Goal: Information Seeking & Learning: Compare options

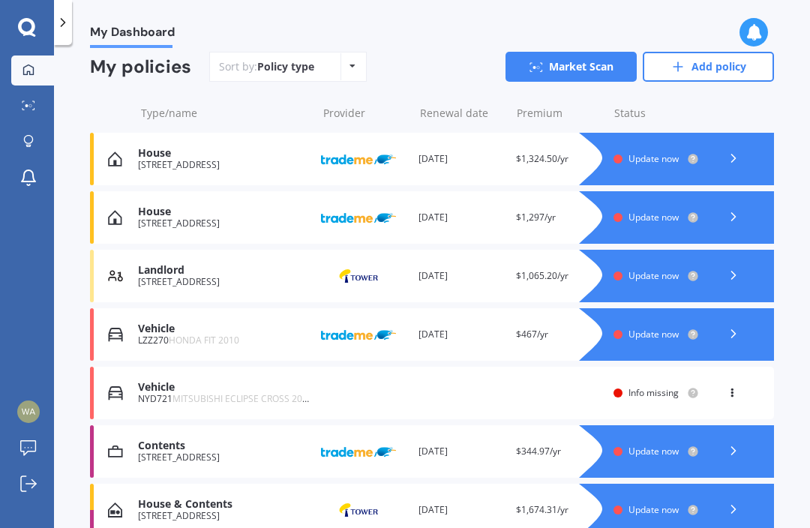
scroll to position [184, 0]
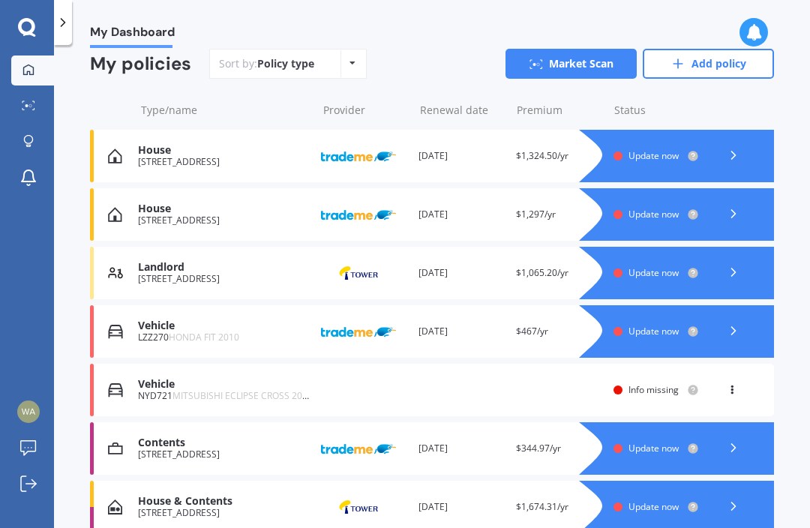
click at [731, 176] on div at bounding box center [691, 156] width 165 height 52
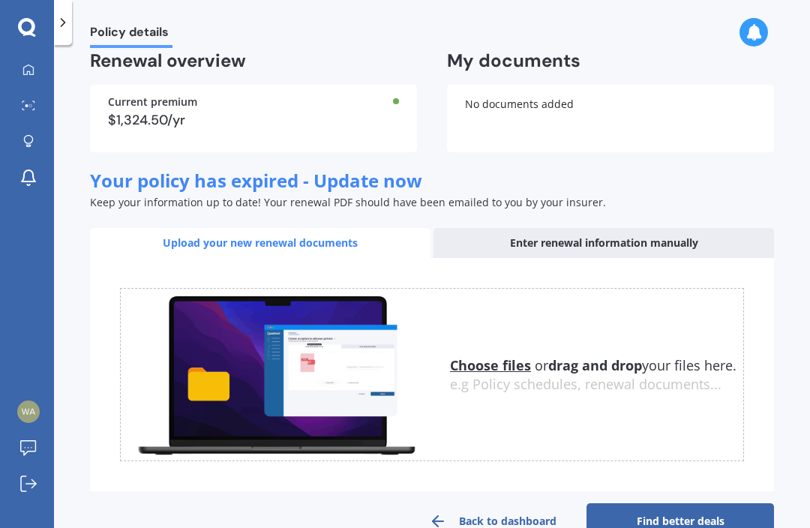
scroll to position [116, 0]
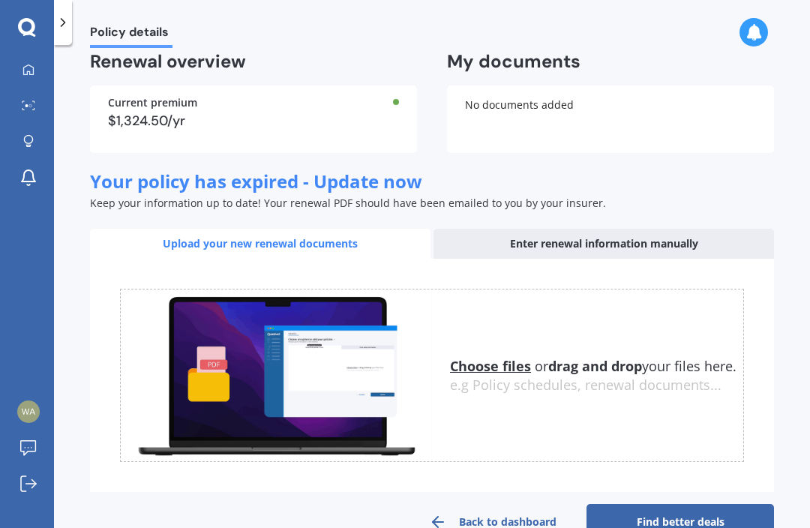
click at [677, 253] on div "Enter renewal information manually" at bounding box center [603, 244] width 340 height 30
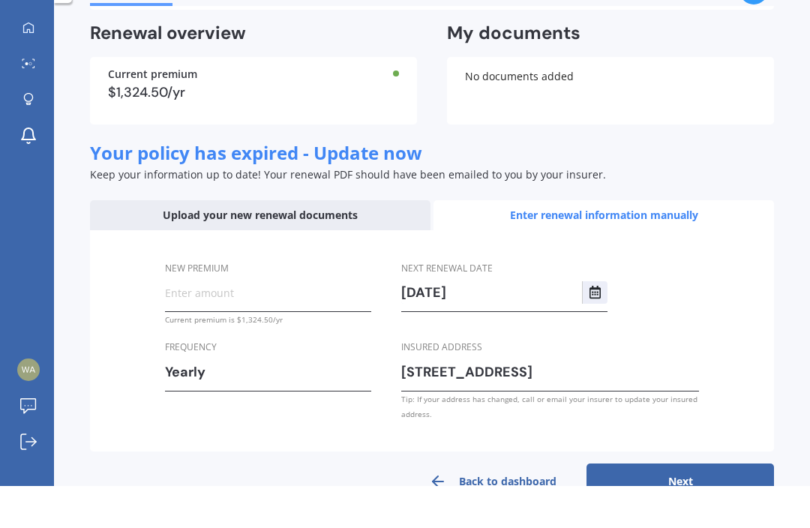
scroll to position [0, 0]
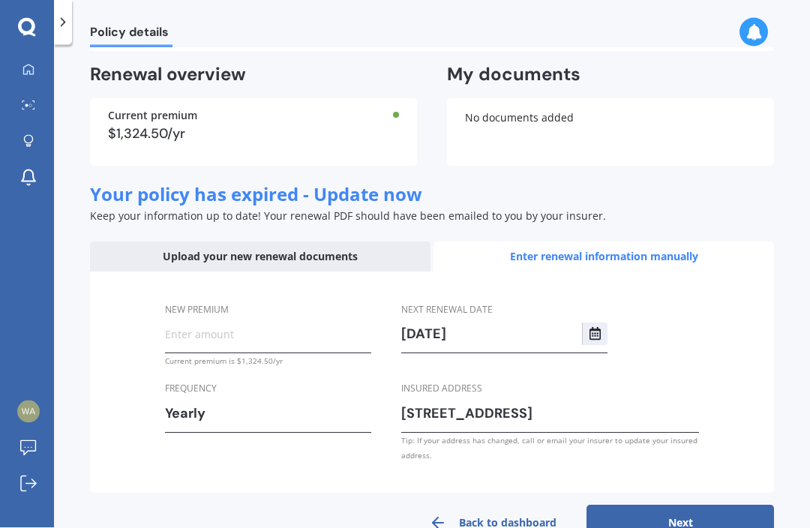
click at [684, 527] on button "Next" at bounding box center [679, 523] width 187 height 36
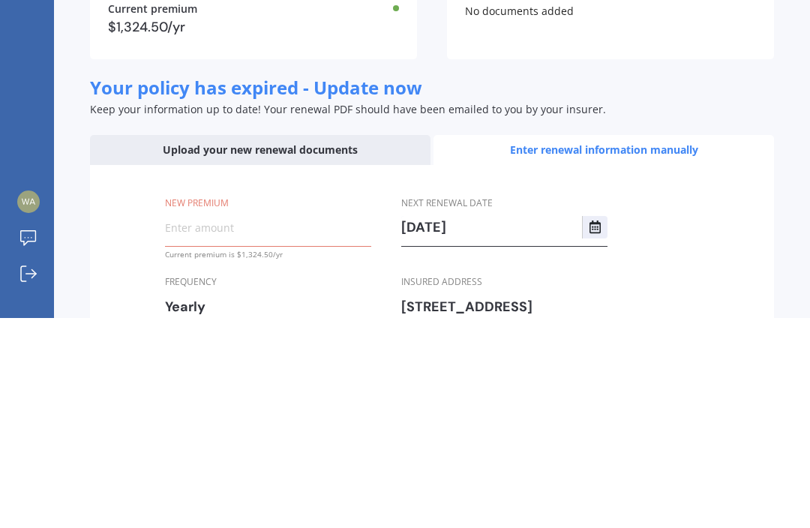
click at [286, 345] on div "Upload your new renewal documents" at bounding box center [260, 360] width 340 height 30
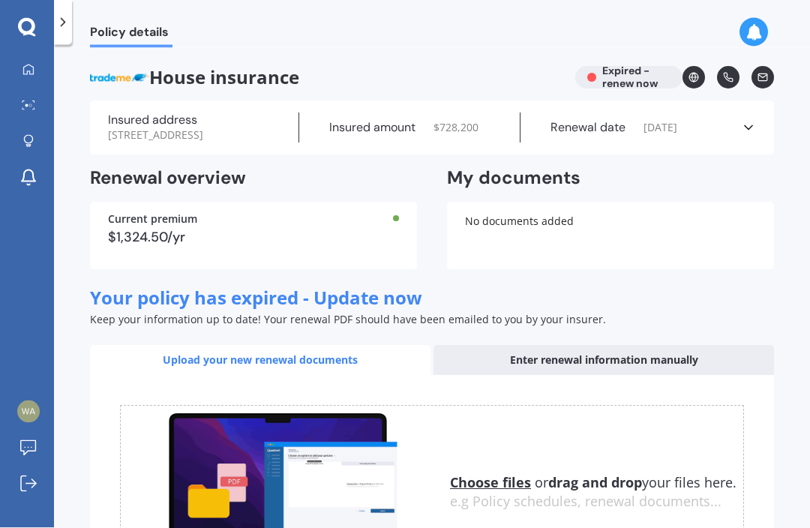
click at [25, 65] on icon at bounding box center [28, 69] width 10 height 10
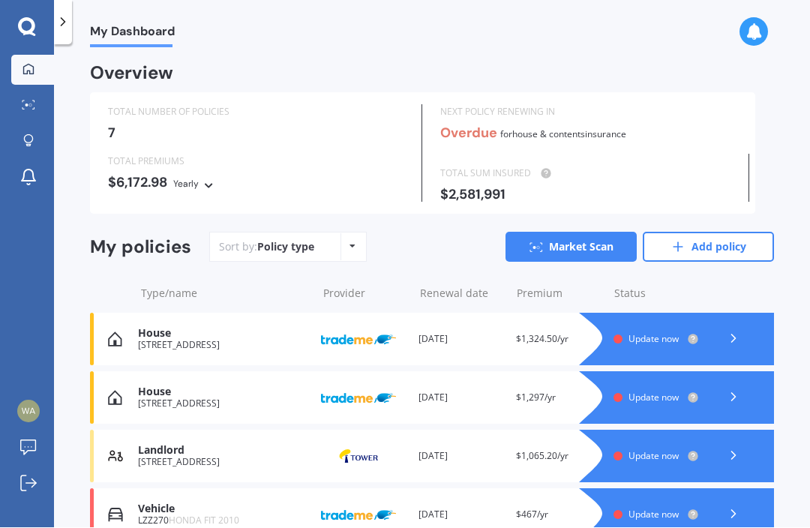
click at [596, 247] on link "Market Scan" at bounding box center [570, 247] width 131 height 30
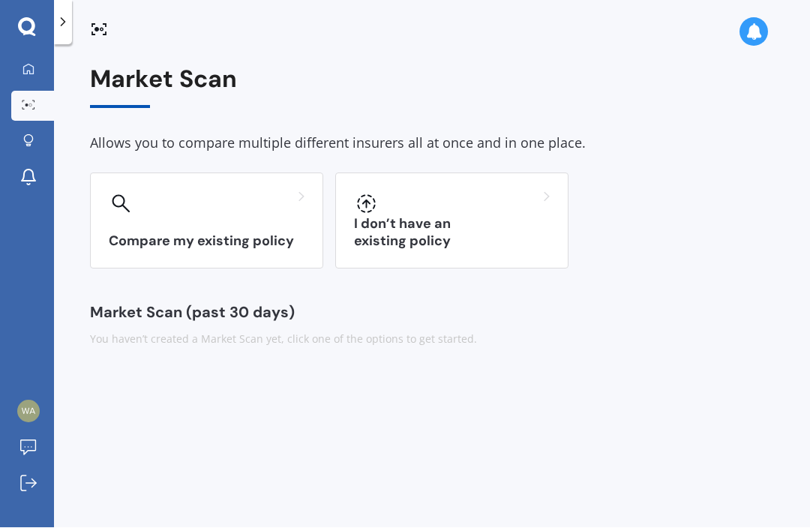
click at [252, 227] on div "Compare my existing policy" at bounding box center [206, 221] width 233 height 96
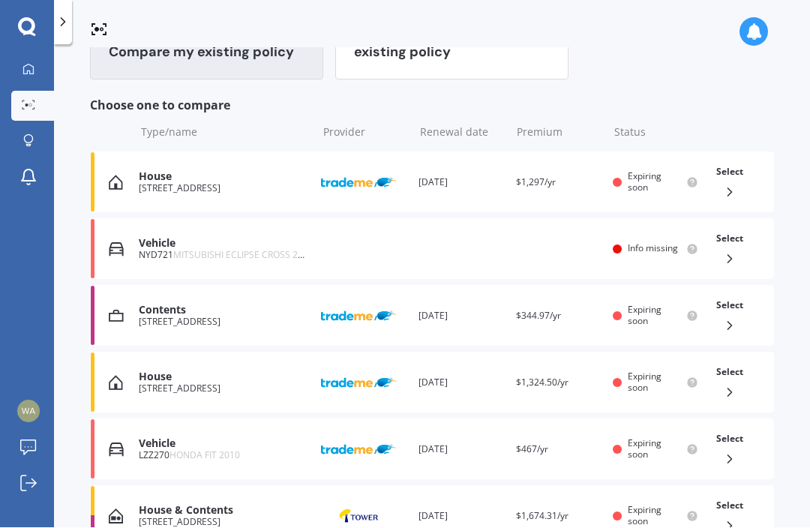
scroll to position [194, 0]
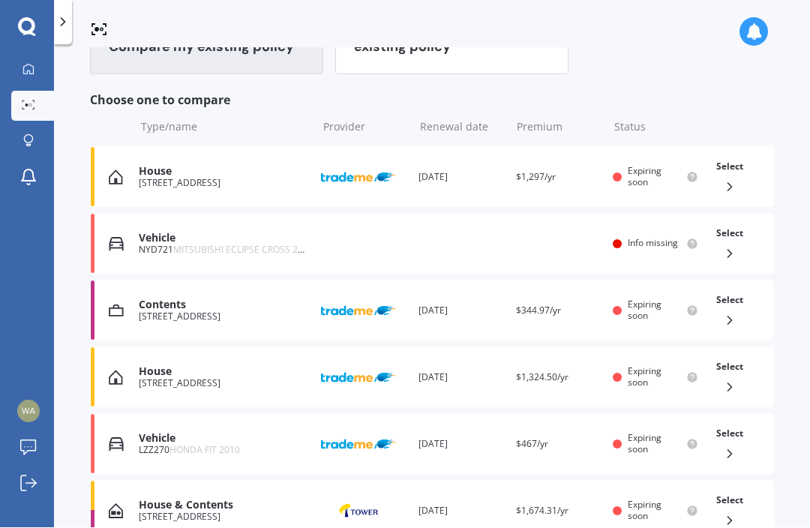
click at [735, 384] on icon at bounding box center [729, 387] width 15 height 15
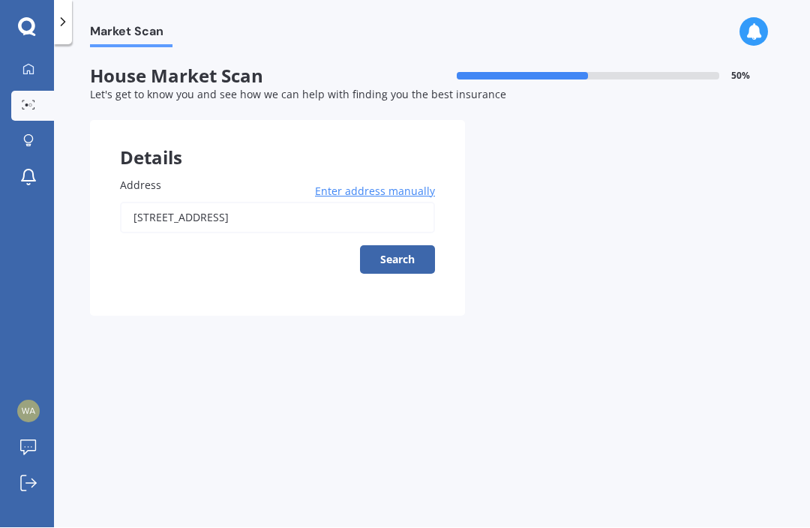
click at [416, 258] on button "Search" at bounding box center [397, 260] width 75 height 28
type input "[STREET_ADDRESS]"
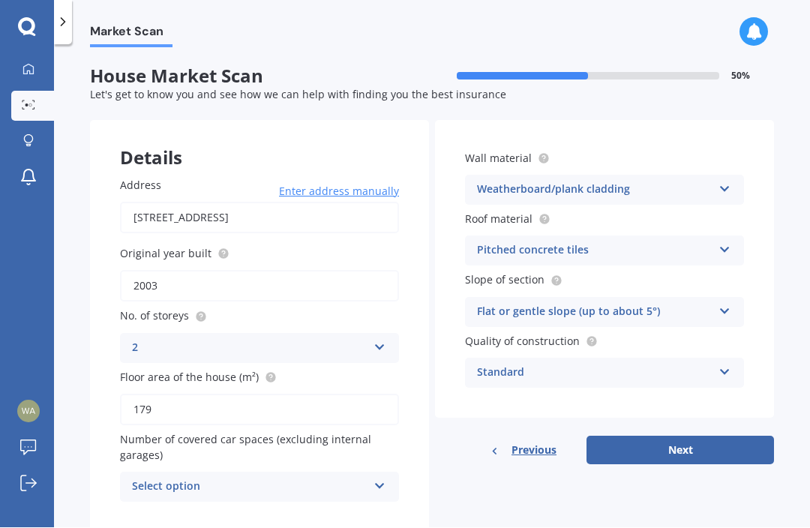
click at [688, 448] on button "Next" at bounding box center [679, 450] width 187 height 28
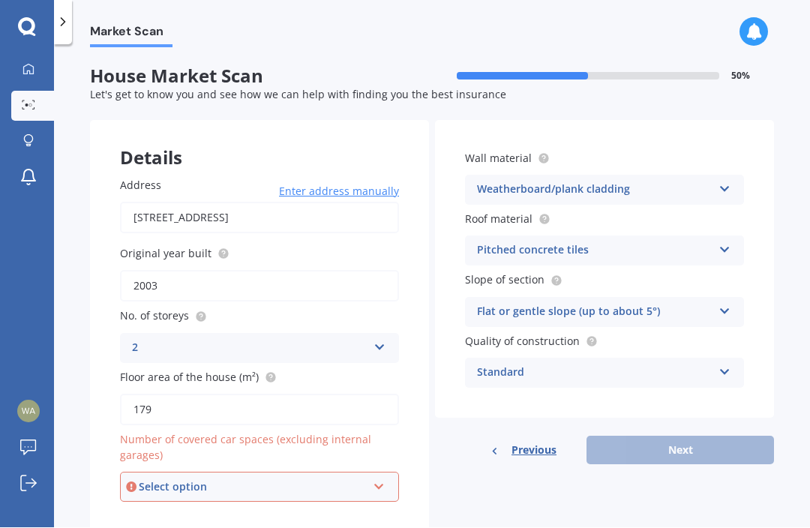
click at [313, 480] on div "Select option" at bounding box center [253, 487] width 228 height 16
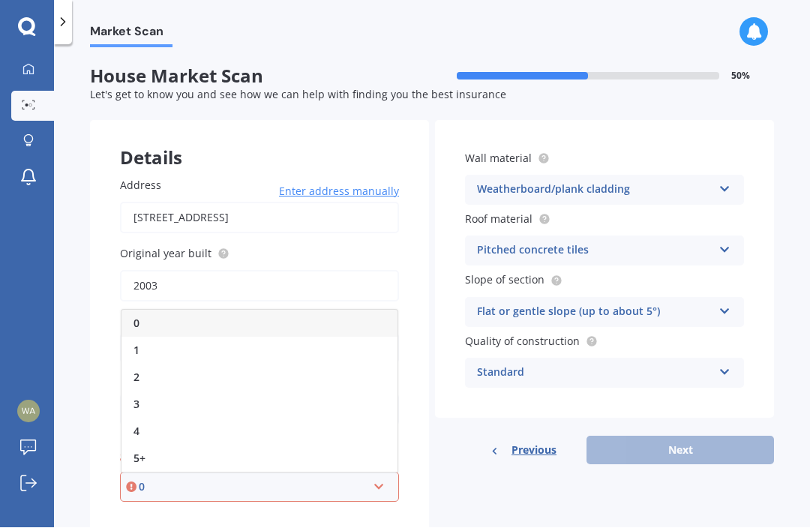
click at [492, 513] on div "Details Address [STREET_ADDRESS] Enter address manually Search Original year bu…" at bounding box center [432, 327] width 684 height 412
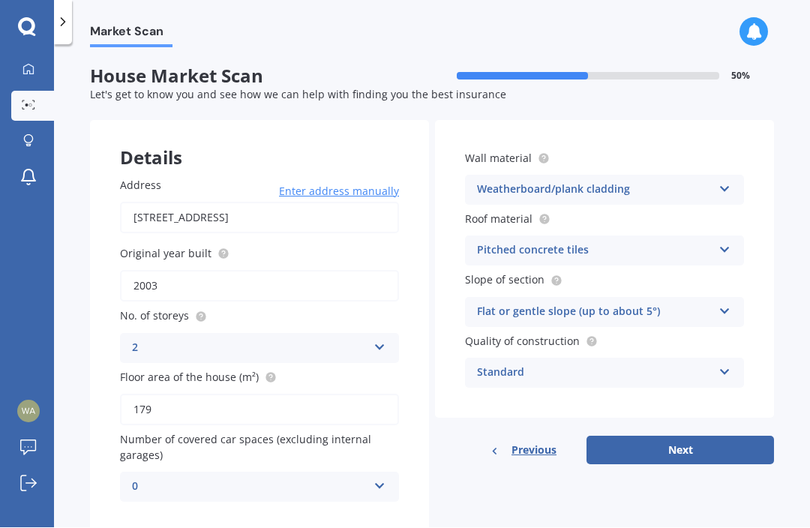
click at [290, 484] on div "0" at bounding box center [249, 487] width 235 height 18
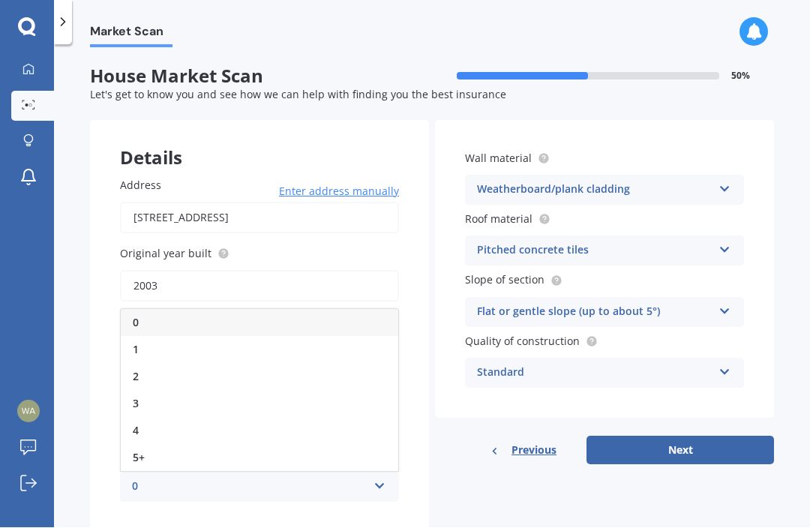
click at [185, 369] on div "2" at bounding box center [259, 377] width 277 height 27
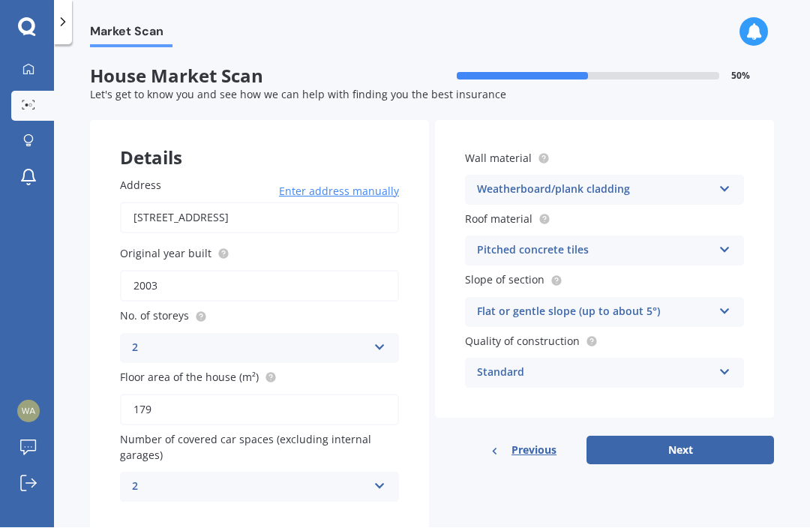
click at [372, 480] on div "2 0 1 2 3 4 5+" at bounding box center [259, 487] width 279 height 30
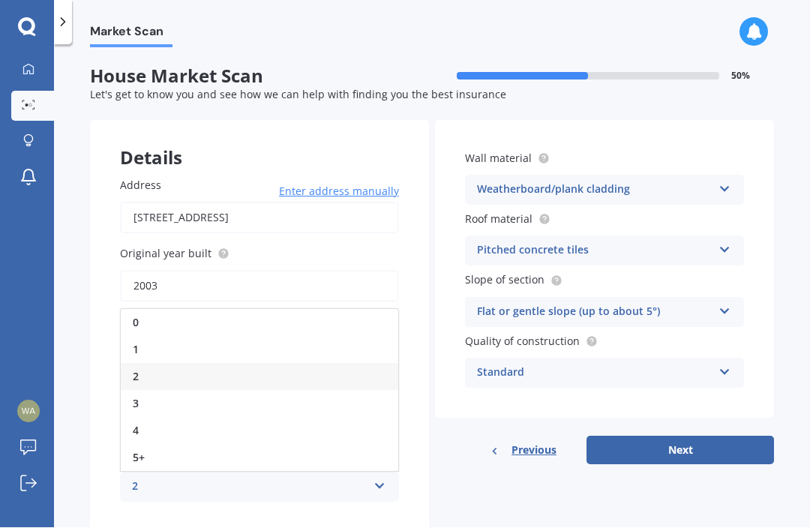
click at [231, 310] on div "0" at bounding box center [259, 323] width 277 height 27
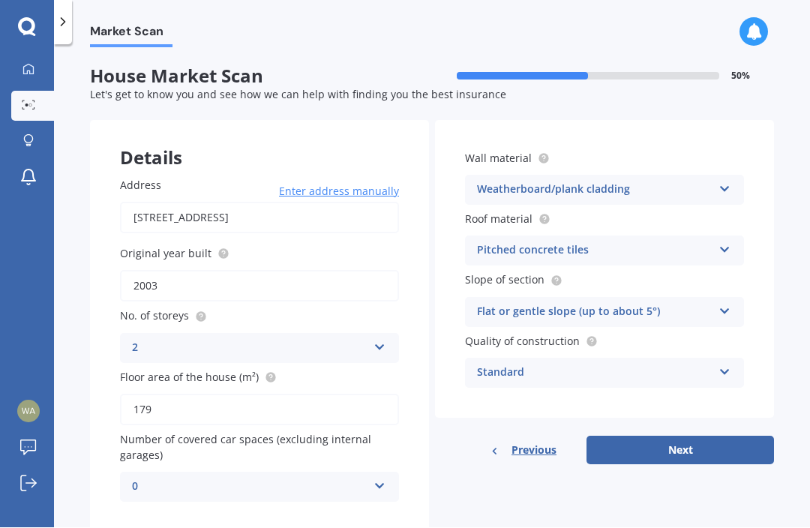
click at [683, 445] on button "Next" at bounding box center [679, 450] width 187 height 28
select select "09"
select select "02"
select select "1954"
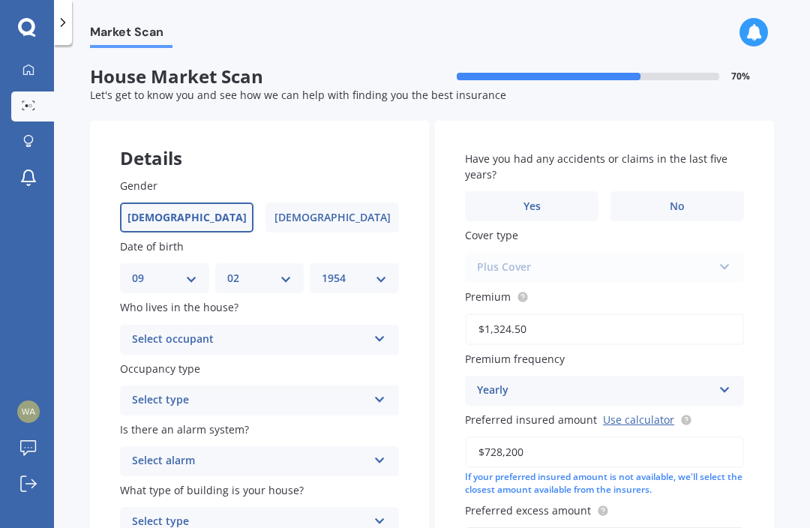
click at [301, 338] on div "Select occupant" at bounding box center [249, 340] width 235 height 18
click at [277, 394] on div "Owner + Boarder" at bounding box center [259, 395] width 277 height 27
click at [296, 337] on div "Owner + Boarder" at bounding box center [249, 340] width 235 height 18
click at [397, 446] on div "Select alarm Yes, monitored Yes, not monitored No" at bounding box center [259, 461] width 279 height 30
click at [299, 400] on div "Yes, not monitored" at bounding box center [259, 404] width 277 height 27
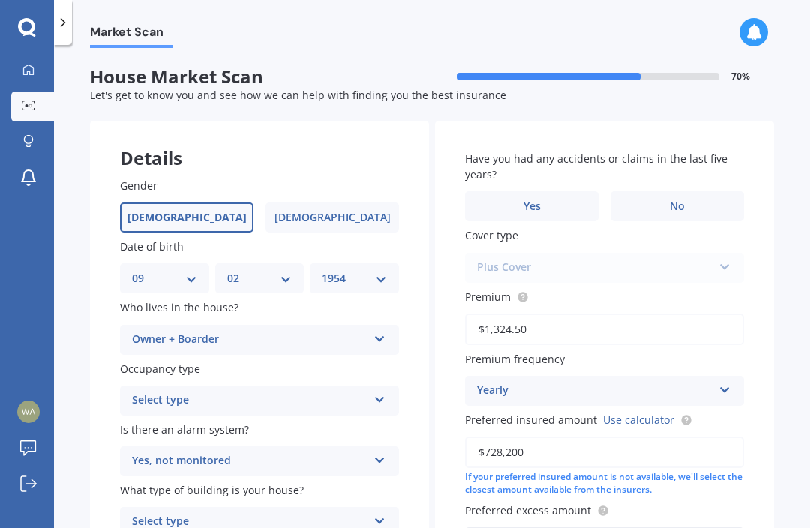
click at [306, 346] on div "Owner + Boarder Owner Owner + Boarder" at bounding box center [259, 340] width 279 height 30
click at [384, 335] on icon at bounding box center [379, 336] width 13 height 10
click at [277, 336] on div "Owner + Boarder" at bounding box center [249, 340] width 235 height 18
click at [274, 527] on div "Gender [DEMOGRAPHIC_DATA] [DEMOGRAPHIC_DATA] Date of birth DD 01 02 03 04 05 06…" at bounding box center [259, 358] width 339 height 420
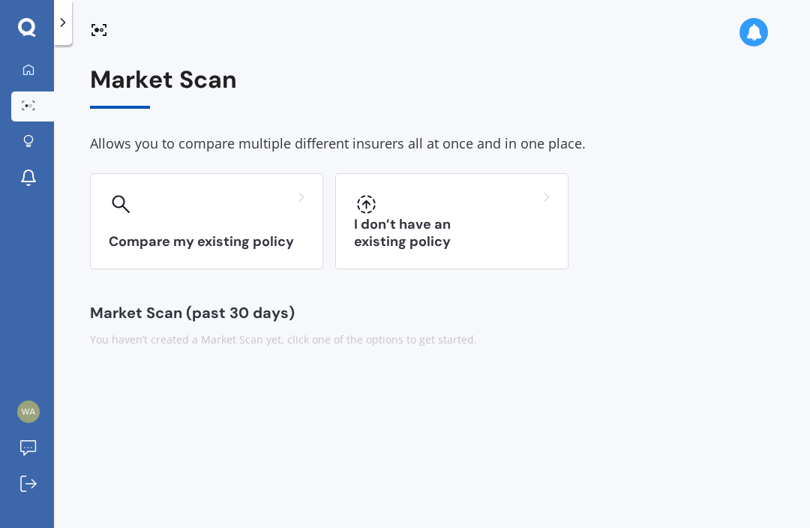
scroll to position [49, 0]
click at [277, 233] on h3 "Compare my existing policy" at bounding box center [207, 241] width 196 height 17
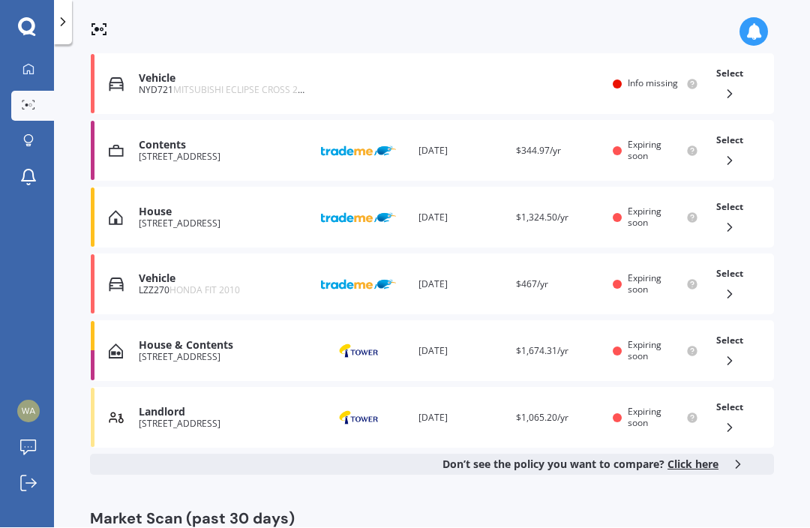
scroll to position [353, 0]
click at [733, 421] on icon at bounding box center [729, 428] width 15 height 15
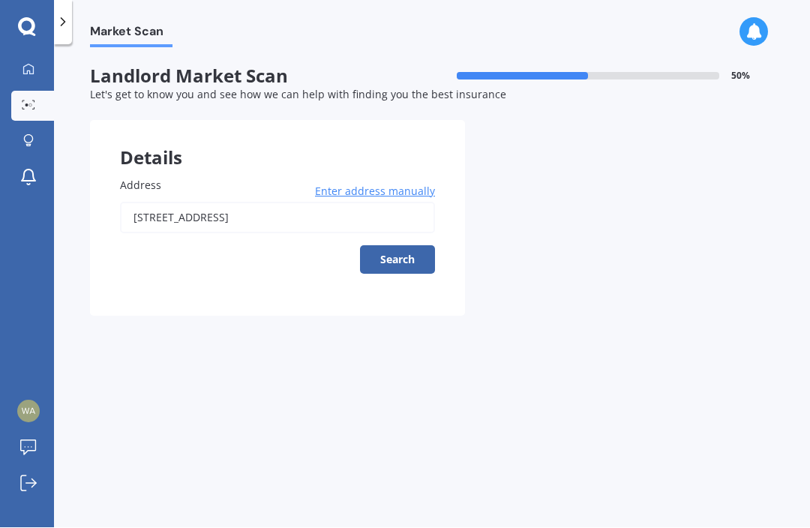
click at [399, 202] on input "[STREET_ADDRESS]" at bounding box center [277, 217] width 315 height 31
type input "[STREET_ADDRESS]"
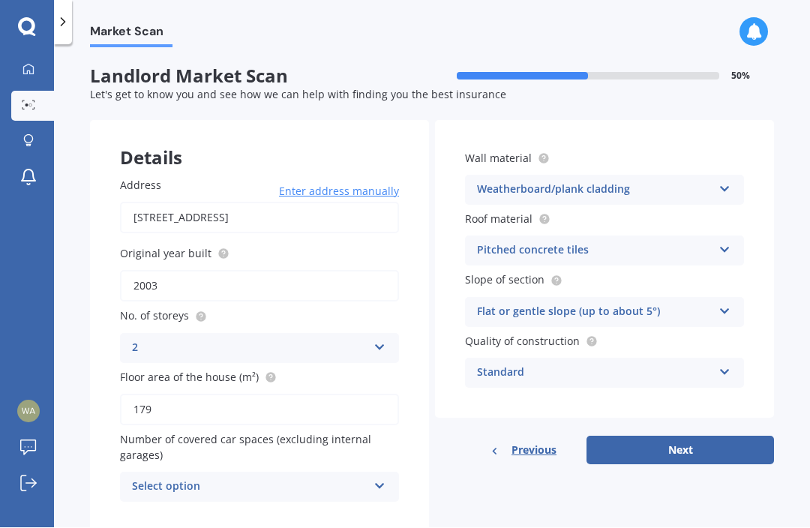
click at [312, 472] on div "Select option 0 1 2 3 4 5+" at bounding box center [259, 487] width 279 height 30
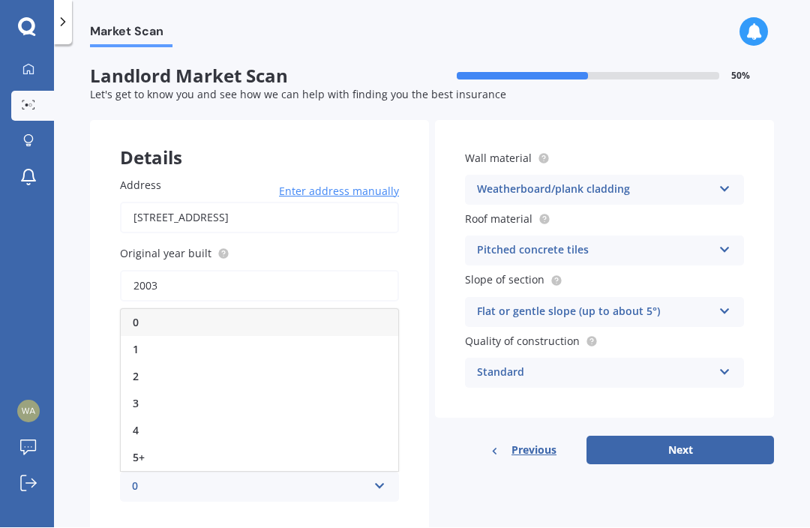
click at [260, 310] on div "0" at bounding box center [259, 323] width 277 height 27
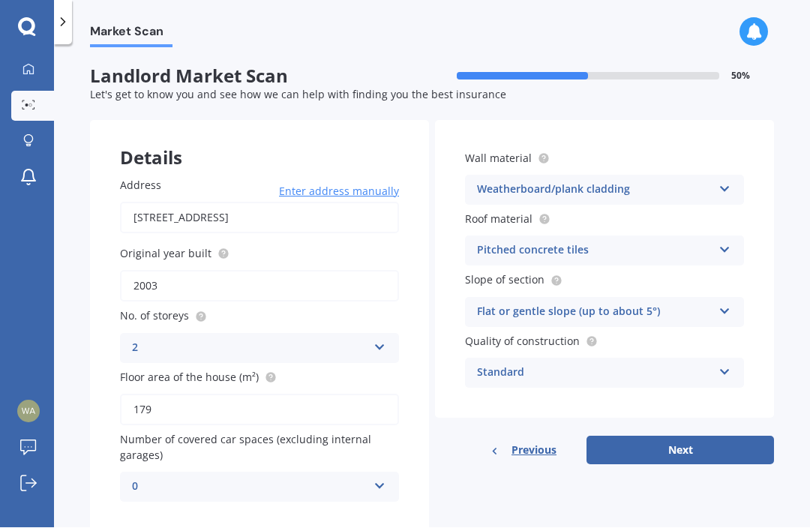
click at [690, 436] on button "Next" at bounding box center [679, 450] width 187 height 28
select select "09"
select select "02"
select select "1954"
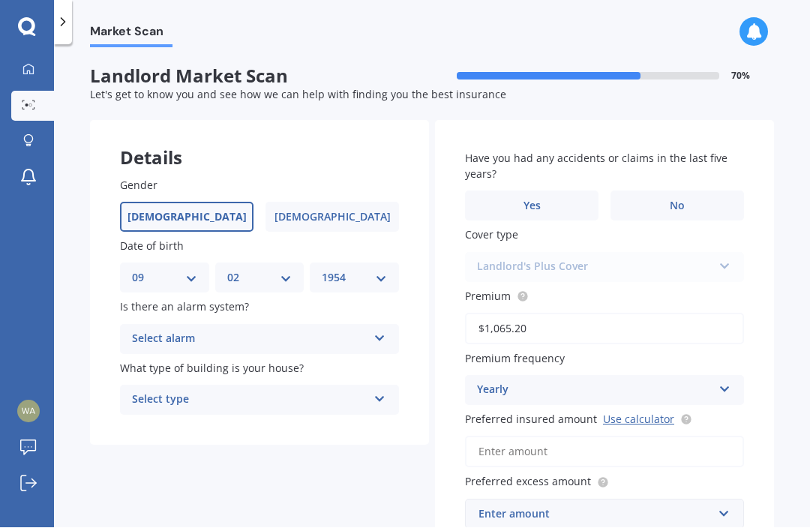
click at [352, 331] on div "Select alarm" at bounding box center [249, 340] width 235 height 18
click at [310, 409] on div "No" at bounding box center [259, 422] width 277 height 27
click at [361, 331] on div "No" at bounding box center [249, 340] width 235 height 18
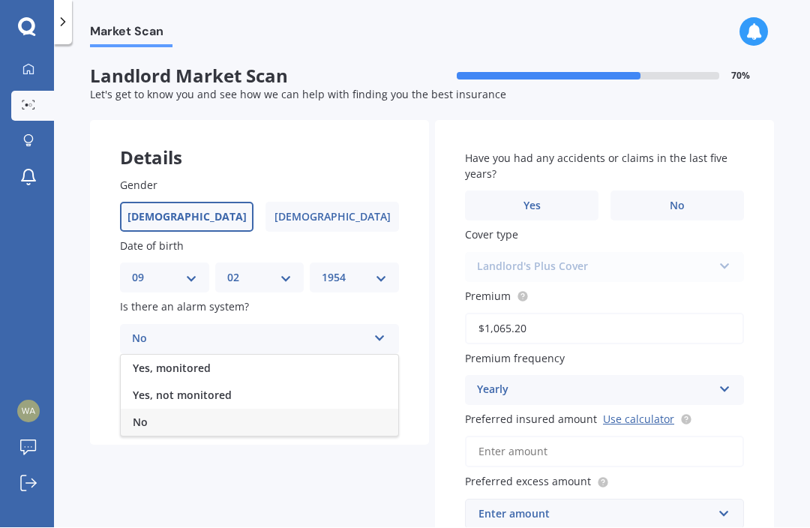
click at [352, 409] on div "No" at bounding box center [259, 422] width 277 height 27
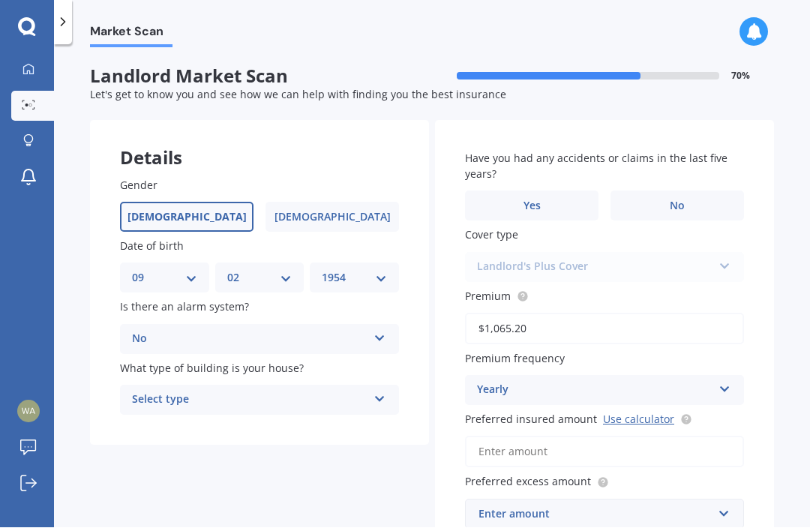
click at [364, 331] on div "No" at bounding box center [249, 340] width 235 height 18
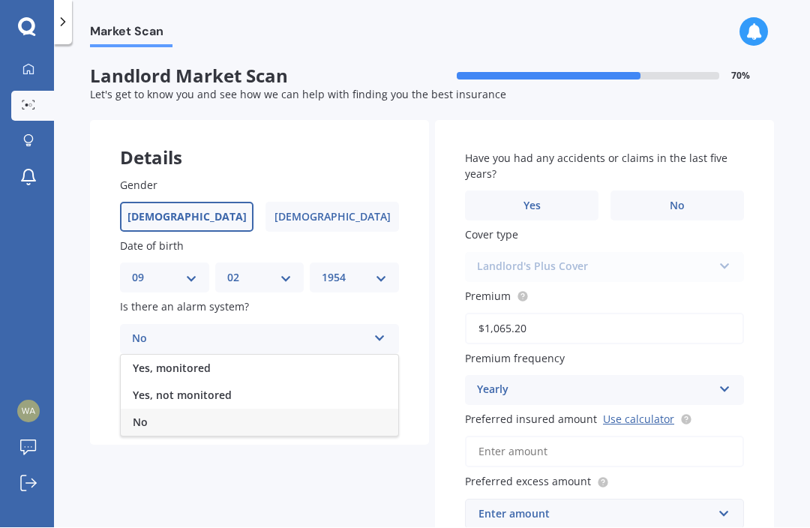
click at [315, 382] on div "Yes, not monitored" at bounding box center [259, 395] width 277 height 27
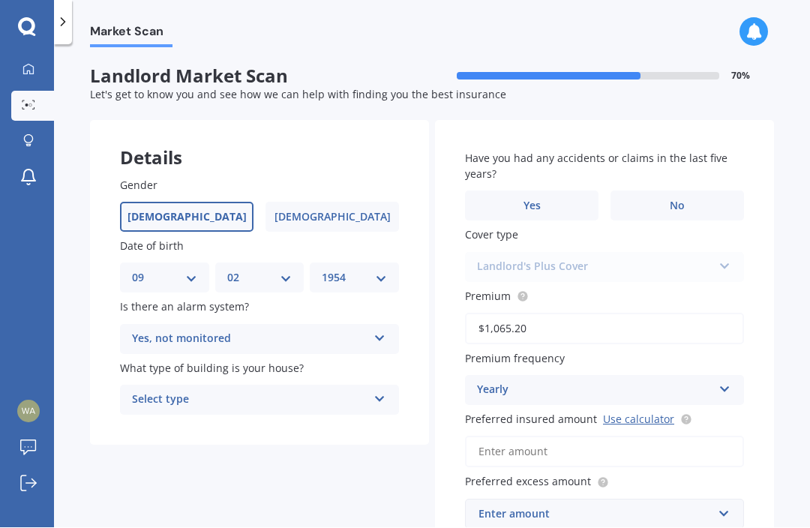
click at [351, 391] on div "Select type" at bounding box center [249, 400] width 235 height 18
click at [323, 416] on div "Freestanding" at bounding box center [259, 429] width 277 height 27
click at [712, 191] on label "No" at bounding box center [676, 206] width 133 height 30
click at [0, 0] on input "No" at bounding box center [0, 0] width 0 height 0
click at [650, 436] on input "Preferred insured amount Use calculator" at bounding box center [604, 451] width 279 height 31
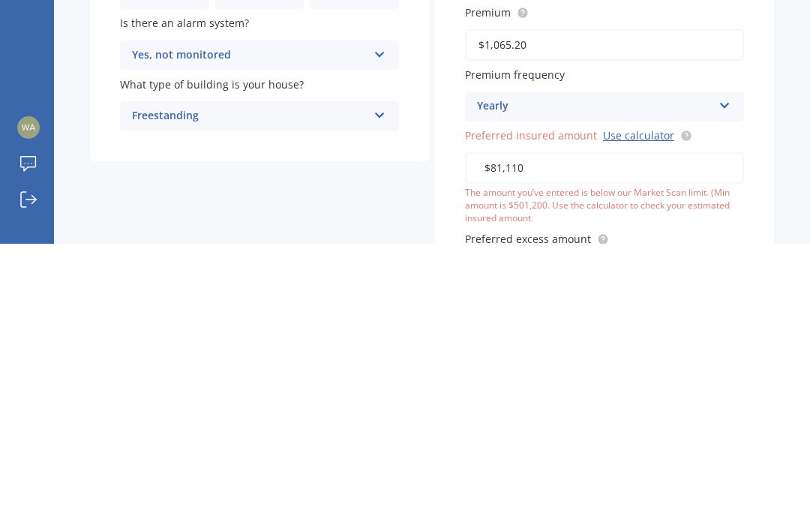
type input "$811,100"
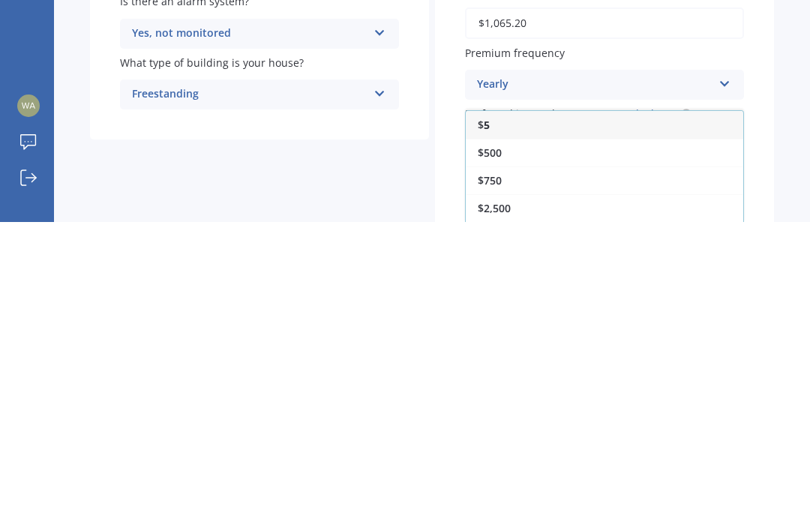
scroll to position [49, 0]
type input "500"
click at [545, 445] on div "$ 500" at bounding box center [604, 459] width 277 height 28
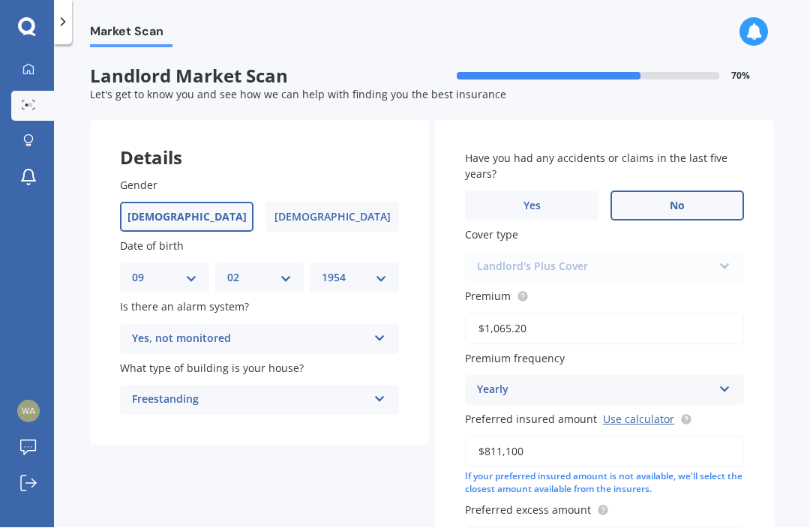
click at [578, 313] on input "$1,065.20" at bounding box center [604, 328] width 279 height 31
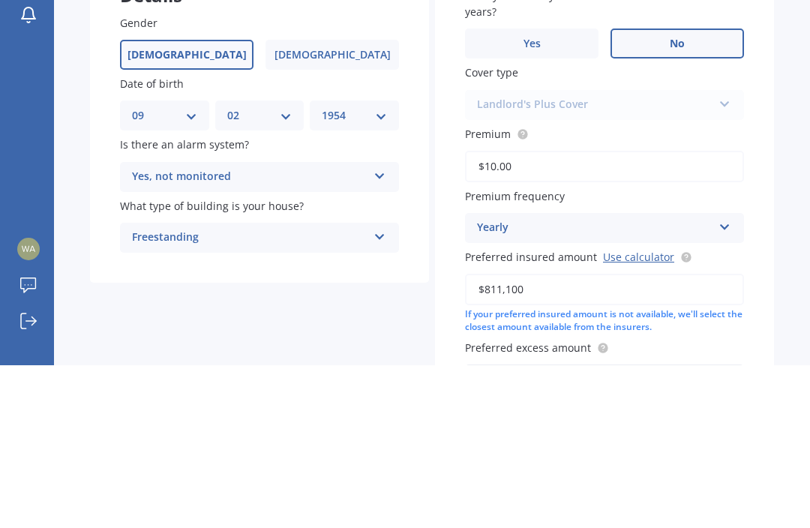
type input "$1.00"
type input "$1,599.00"
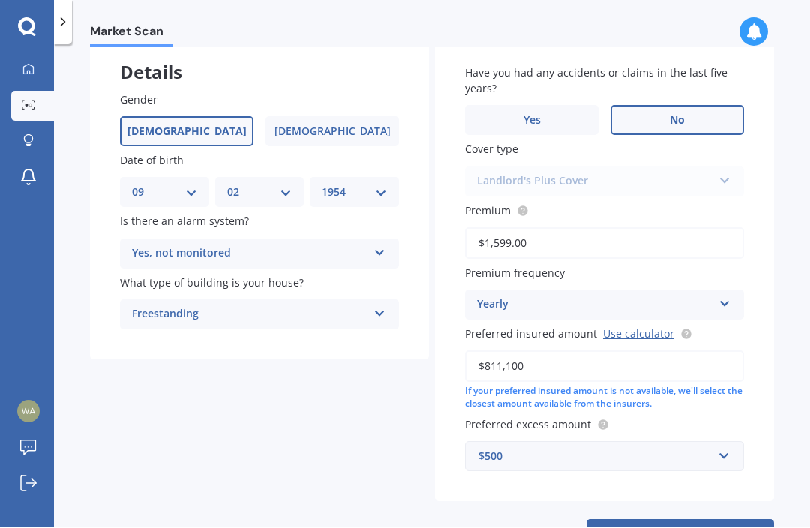
scroll to position [85, 0]
click at [702, 520] on button "Next" at bounding box center [679, 534] width 187 height 28
select select "09"
select select "02"
select select "1954"
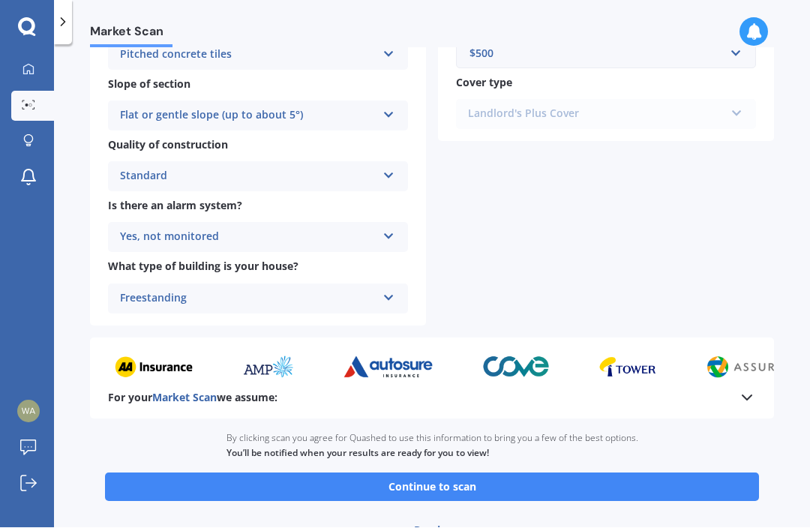
scroll to position [487, 0]
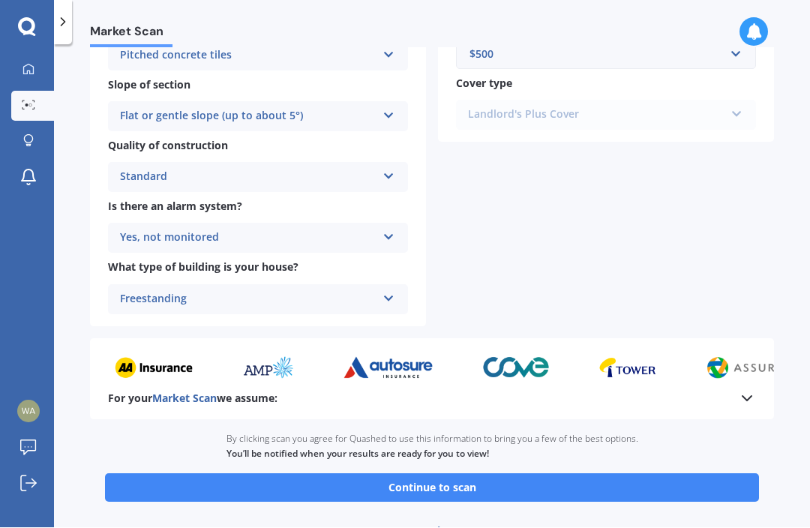
click at [486, 474] on button "Continue to scan" at bounding box center [432, 488] width 654 height 28
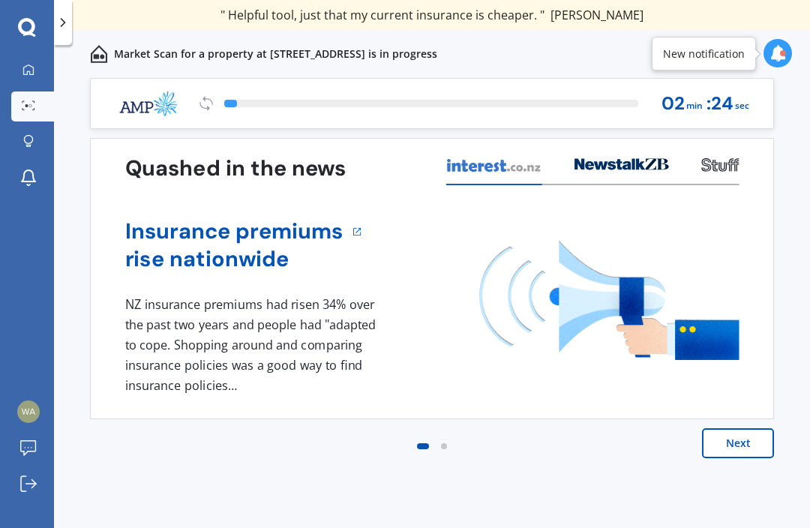
click at [747, 448] on button "Next" at bounding box center [738, 443] width 72 height 30
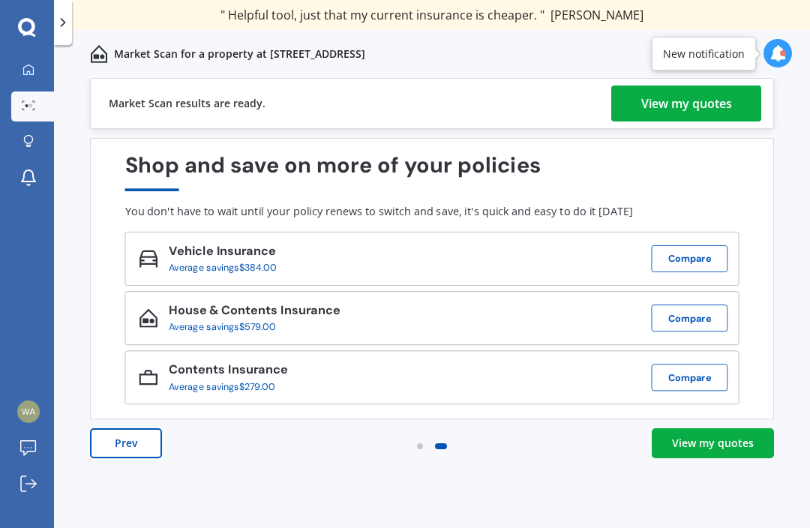
click at [719, 448] on div "View my quotes" at bounding box center [713, 443] width 82 height 15
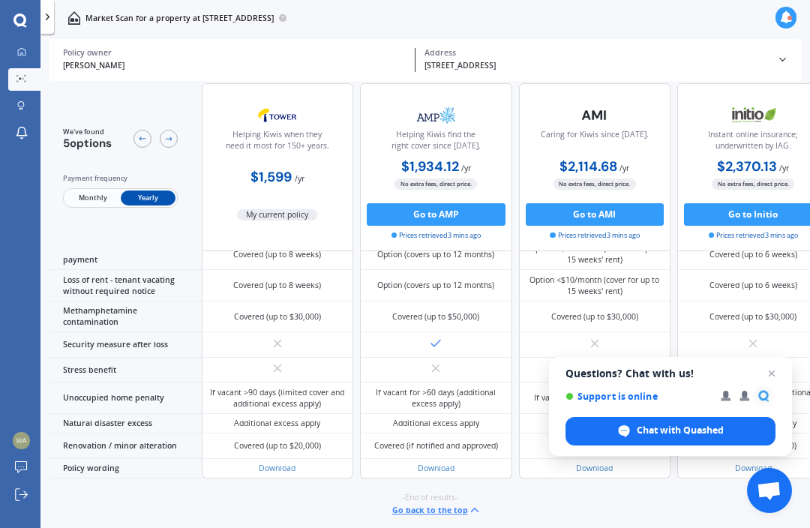
scroll to position [1143, 0]
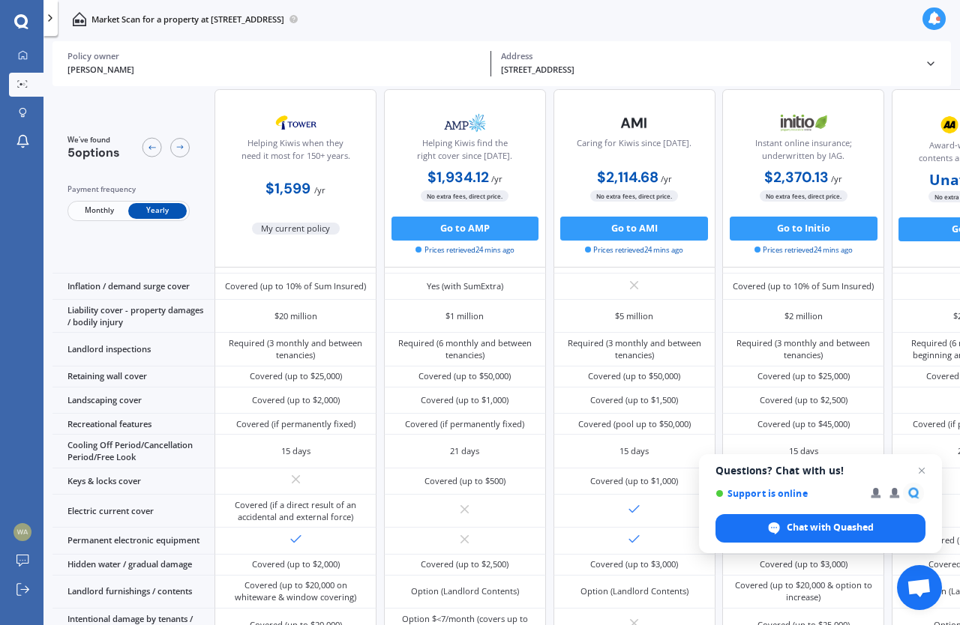
scroll to position [121, 0]
